Goal: Task Accomplishment & Management: Complete application form

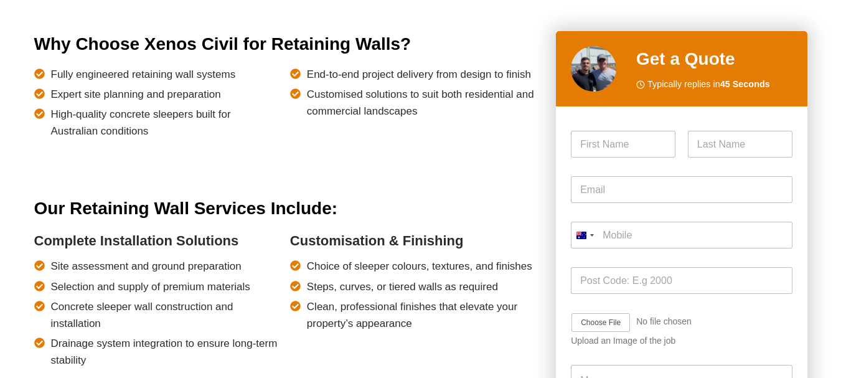
scroll to position [809, 0]
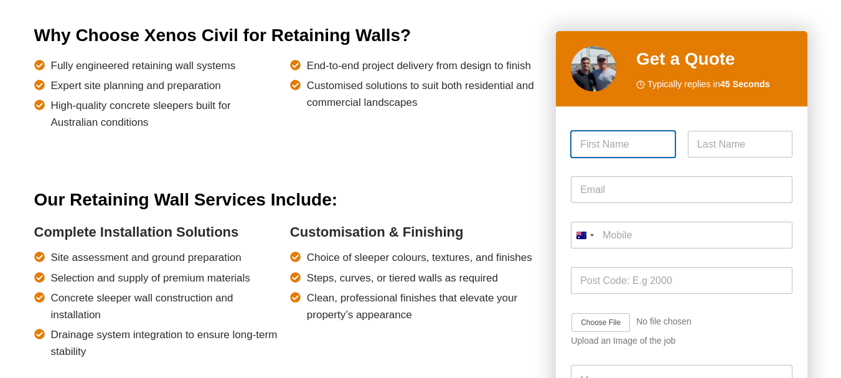
click at [611, 146] on input "First" at bounding box center [623, 144] width 105 height 27
type input "Lev"
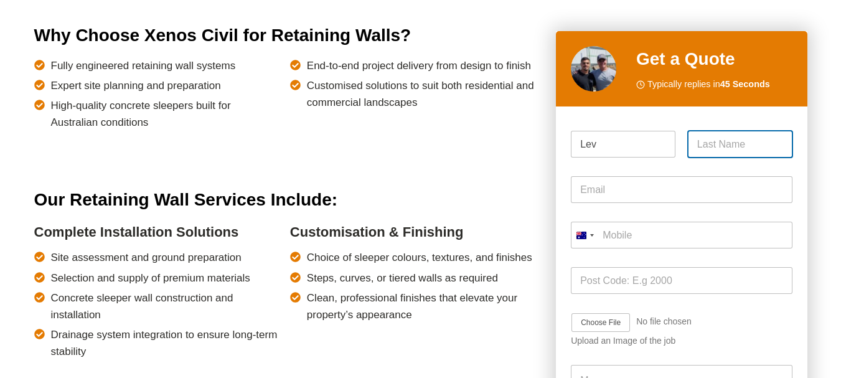
type input "[PERSON_NAME]"
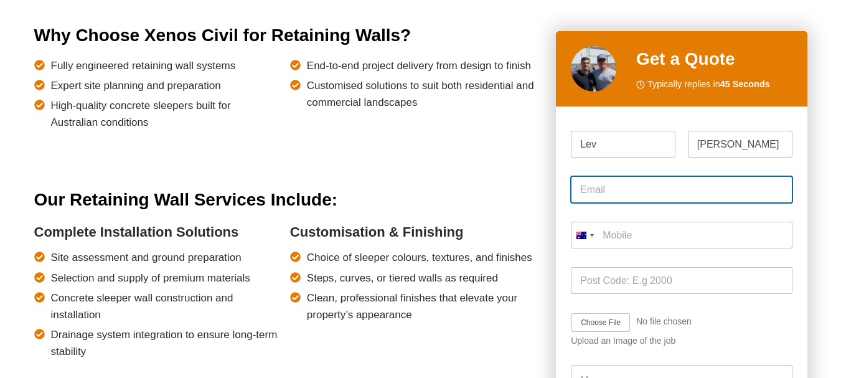
type input "[EMAIL_ADDRESS][DOMAIN_NAME]"
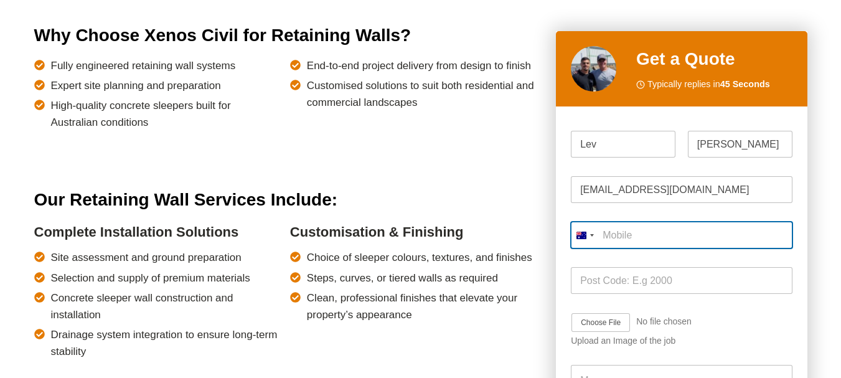
type input "0412 690 811"
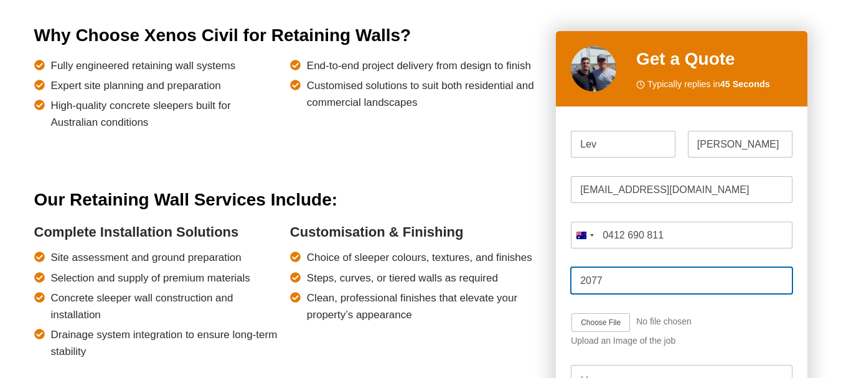
drag, startPoint x: 580, startPoint y: 286, endPoint x: 293, endPoint y: 278, distance: 287.7
type input "morisset"
type input "2264"
click at [775, 338] on div "Upload an Image of the job" at bounding box center [681, 340] width 221 height 11
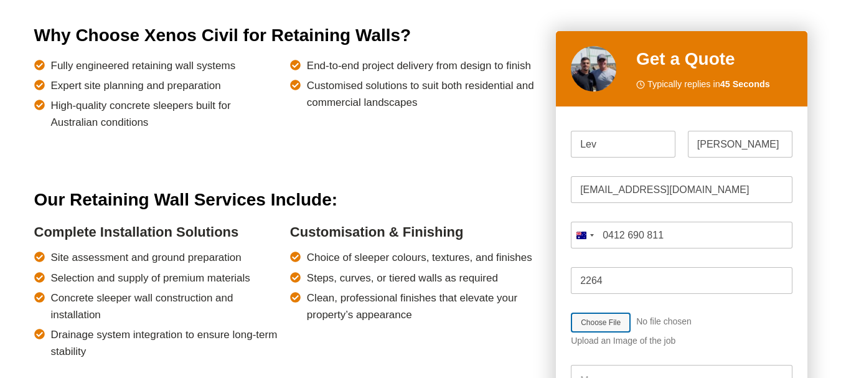
click at [601, 325] on input "Job Image Upload" at bounding box center [637, 322] width 133 height 20
type input "C:\fakepath\stamped_plan_plus_additional_retain_wall_with_stairs.jpg"
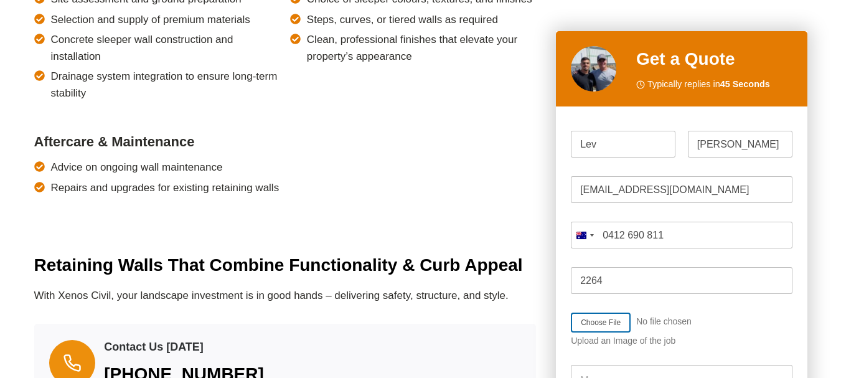
scroll to position [1120, 0]
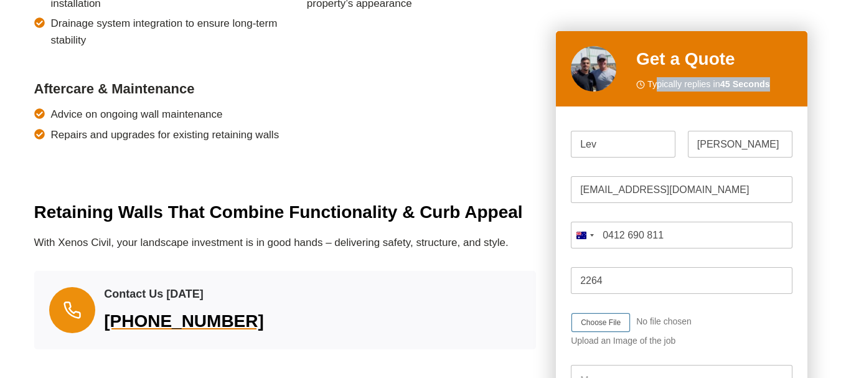
drag, startPoint x: 658, startPoint y: 87, endPoint x: 782, endPoint y: 90, distance: 123.9
click at [782, 90] on p "Typically replies in 45 Seconds" at bounding box center [714, 84] width 156 height 14
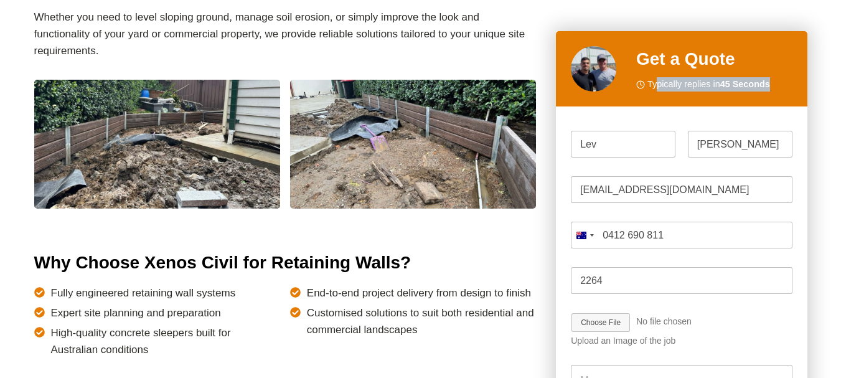
scroll to position [622, 0]
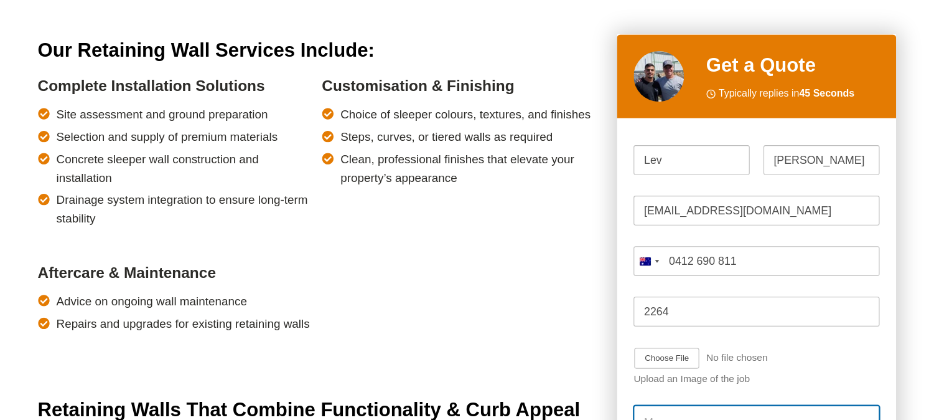
scroll to position [1120, 0]
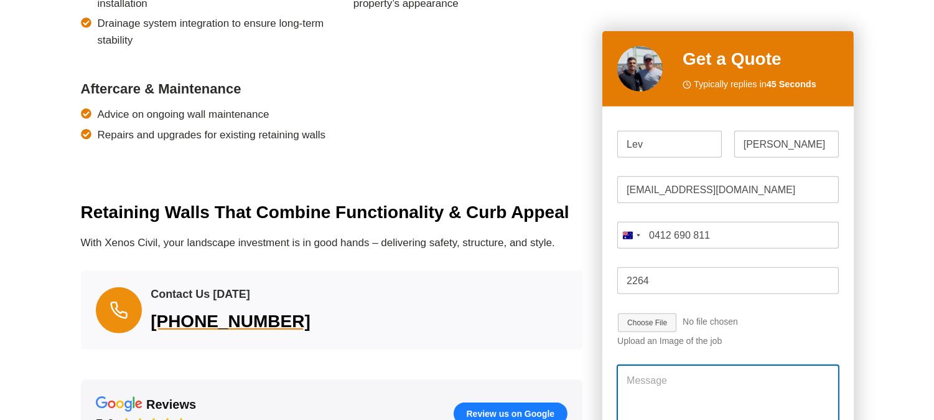
paste textarea "Lorem ips dolors ame co adip elits doeiu temp inci utla etd mag aliq en adminim…"
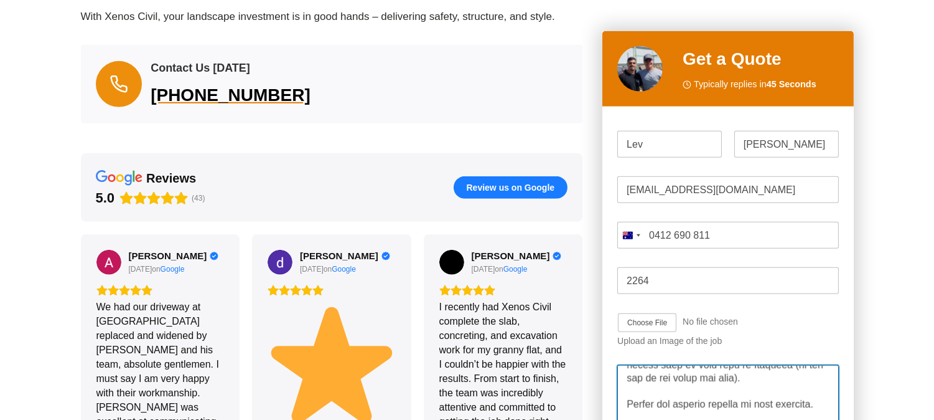
scroll to position [980, 0]
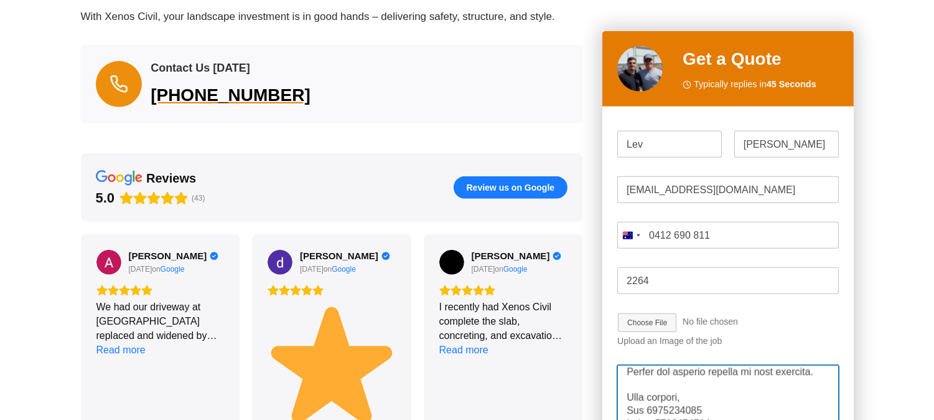
type textarea "Lorem ips dolors ame co adip elits doeiu temp inci utla etd mag aliq en adminim…"
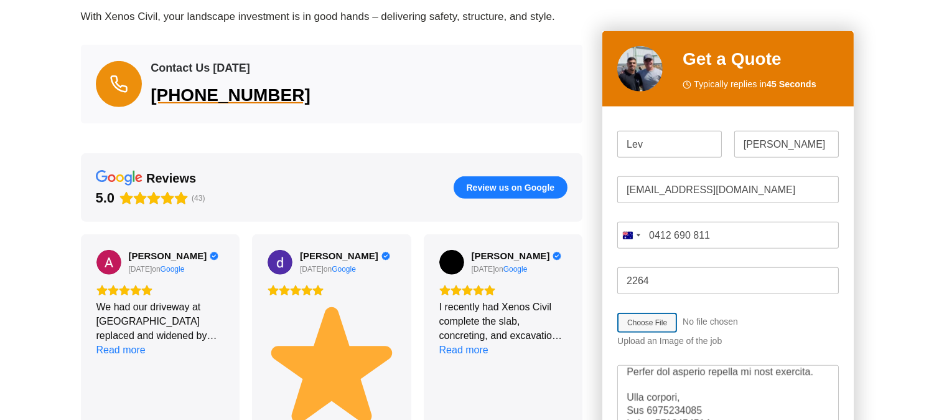
click at [657, 319] on input "Job Image Upload" at bounding box center [683, 322] width 133 height 20
click at [644, 327] on input "Job Image Upload" at bounding box center [683, 322] width 133 height 20
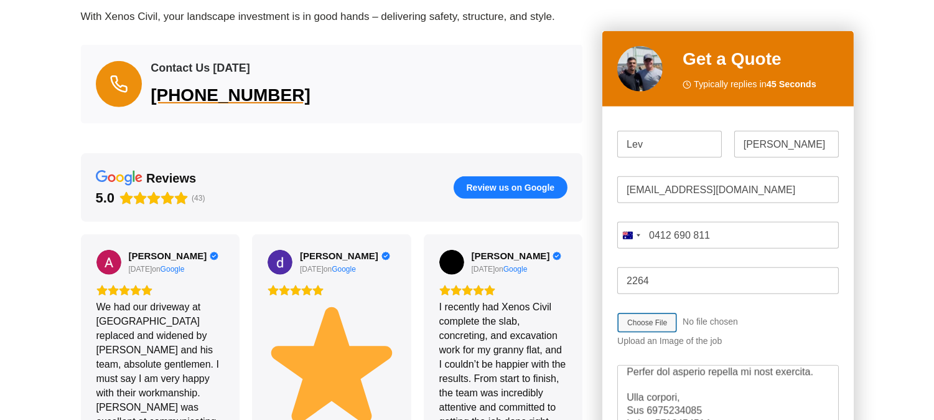
type input "C:\fakepath\stamped_plan_plus_additional_retain_wall_with_stairs.jpg"
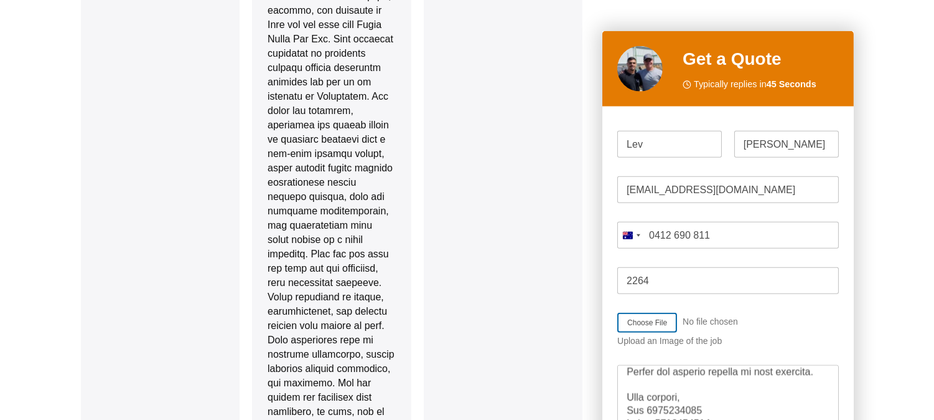
scroll to position [2314, 0]
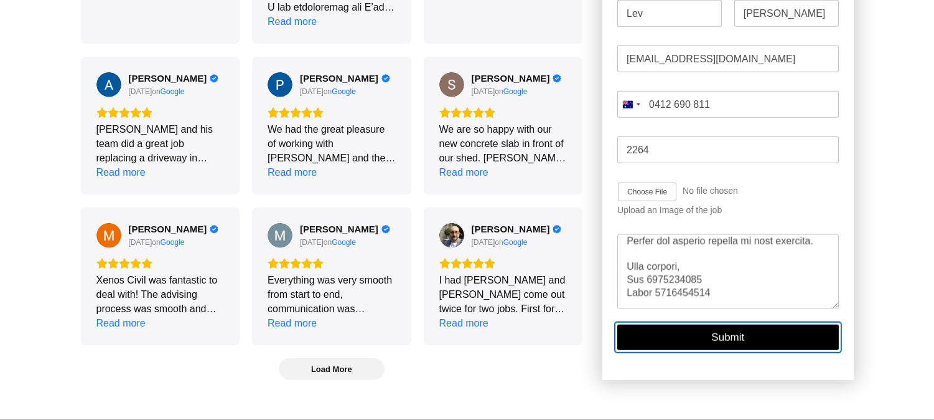
click at [707, 335] on form "Please enable JavaScript in your browser to complete this form. Code Code * Nam…" at bounding box center [727, 170] width 221 height 359
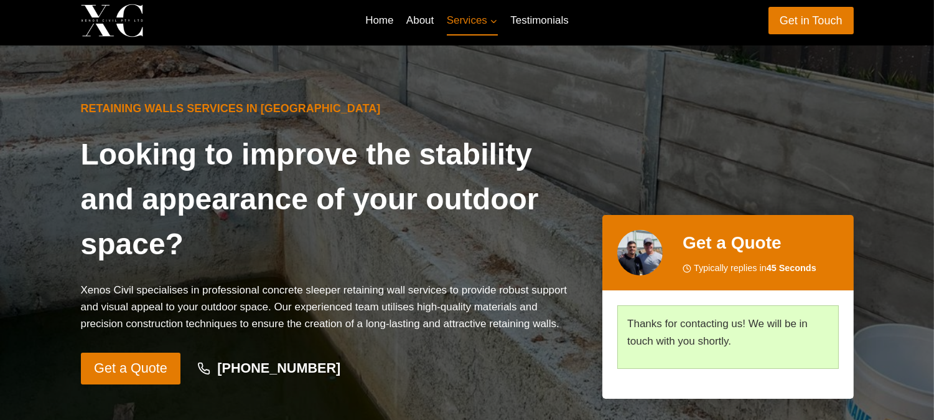
scroll to position [0, 0]
